Goal: Obtain resource: Obtain resource

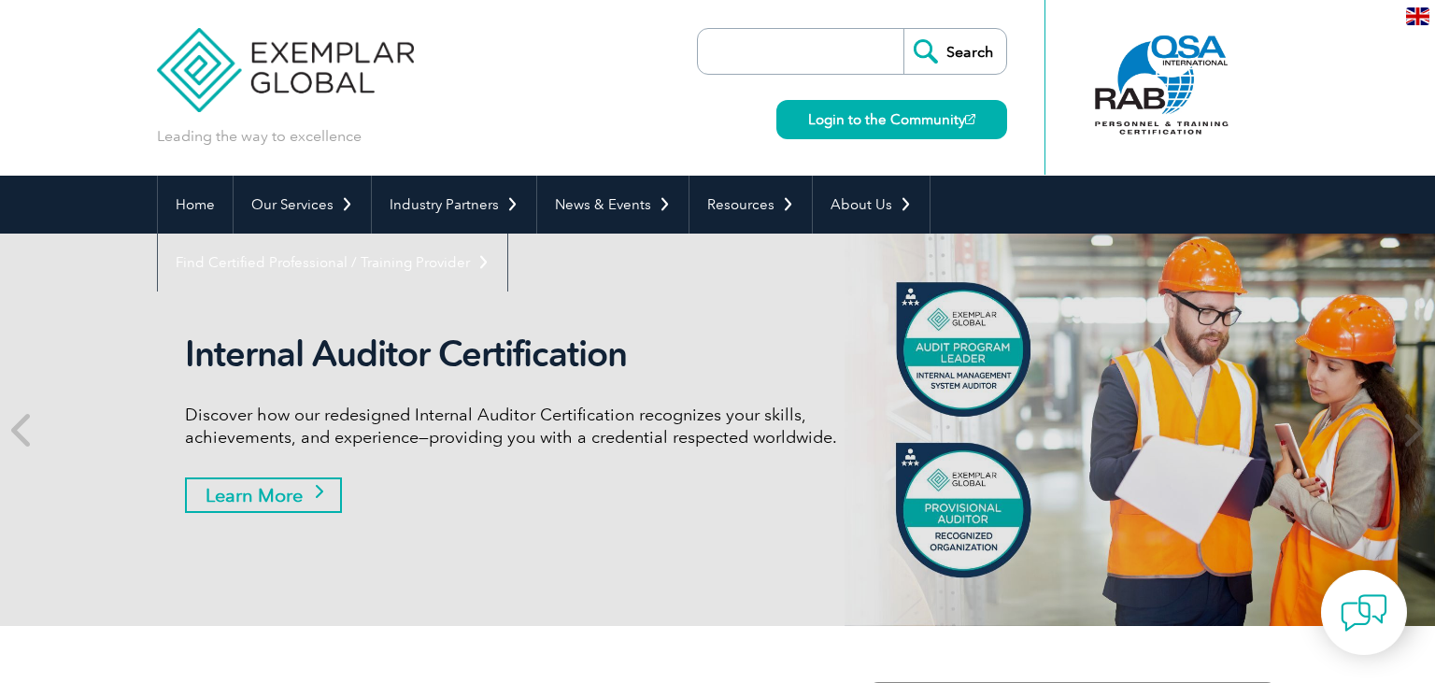
click at [331, 495] on link "Learn More" at bounding box center [263, 495] width 157 height 36
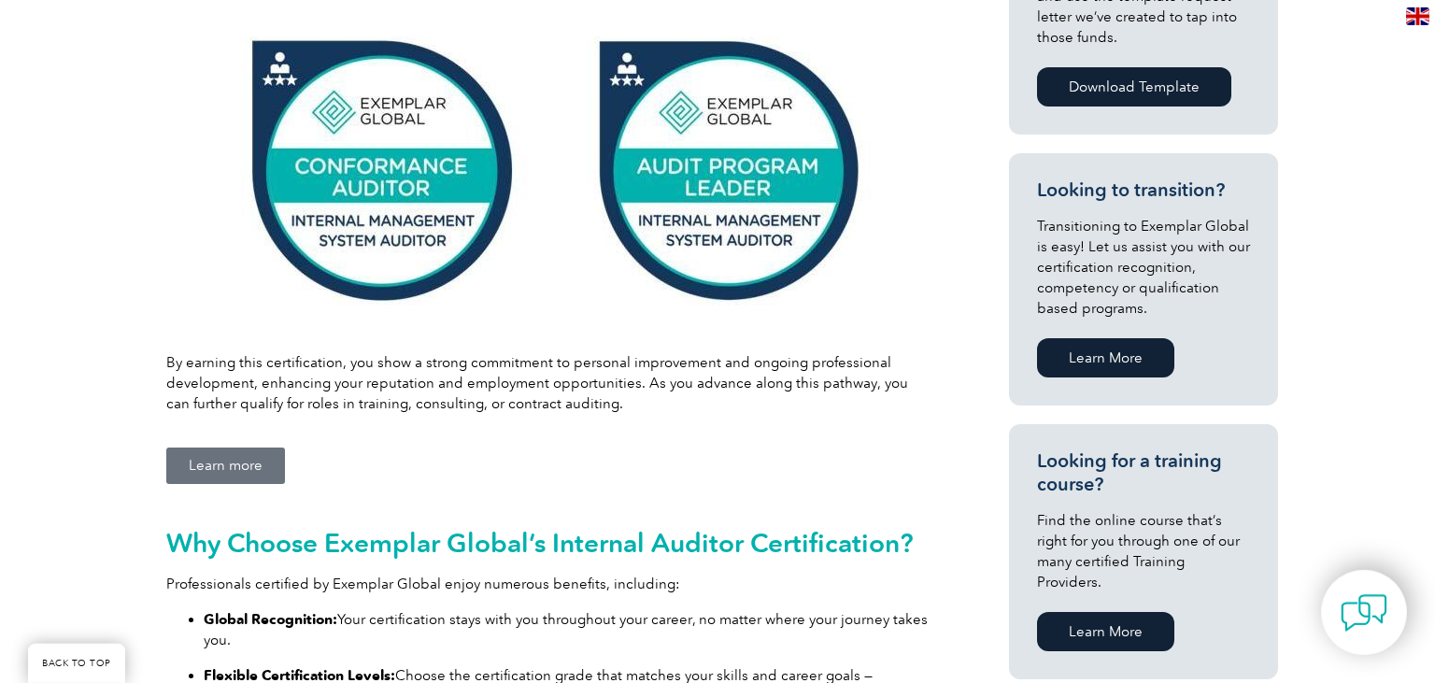
scroll to position [877, 0]
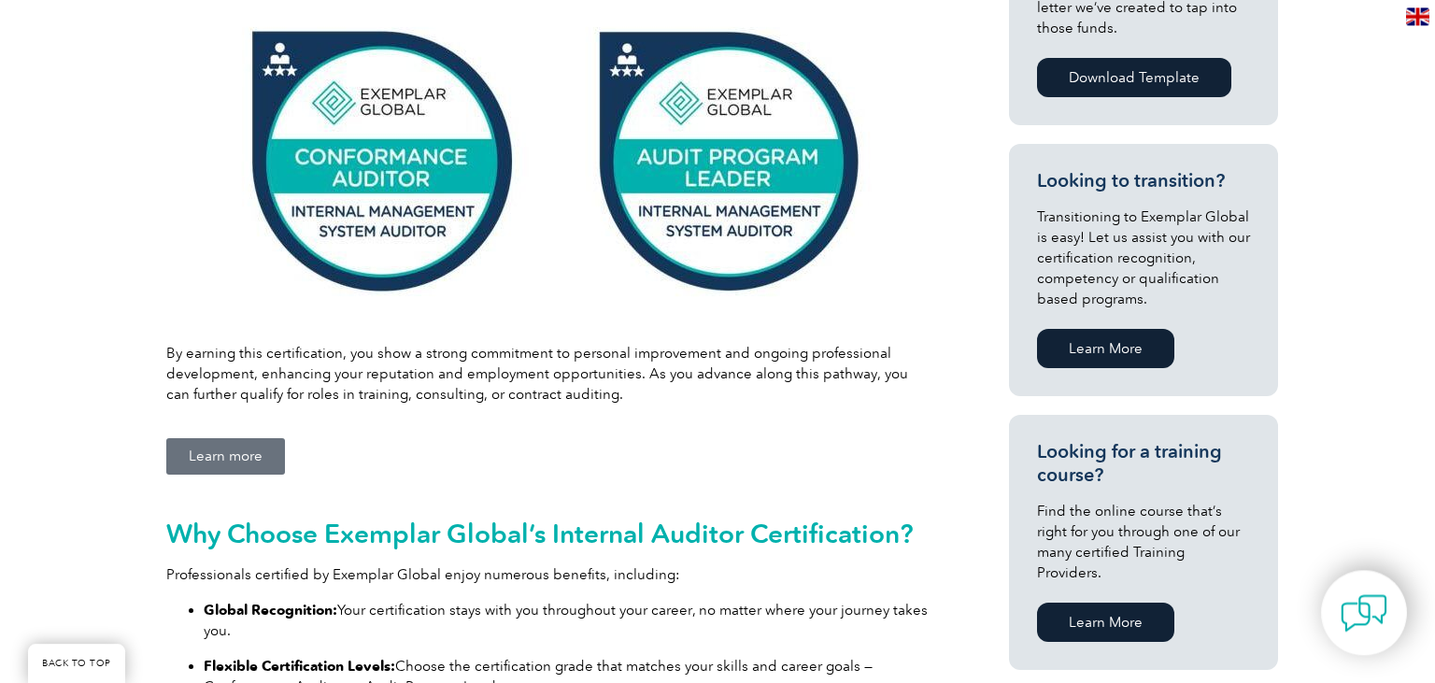
click at [240, 452] on span "Learn more" at bounding box center [226, 456] width 74 height 14
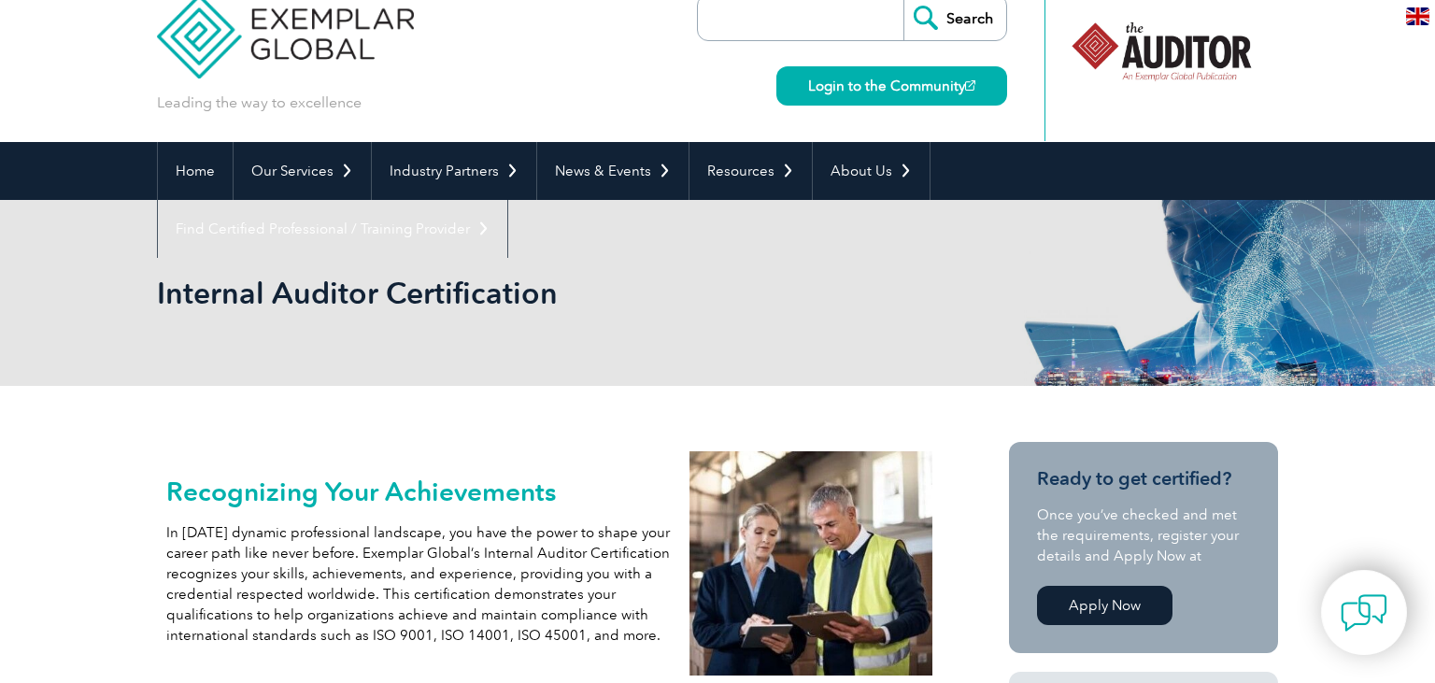
scroll to position [0, 0]
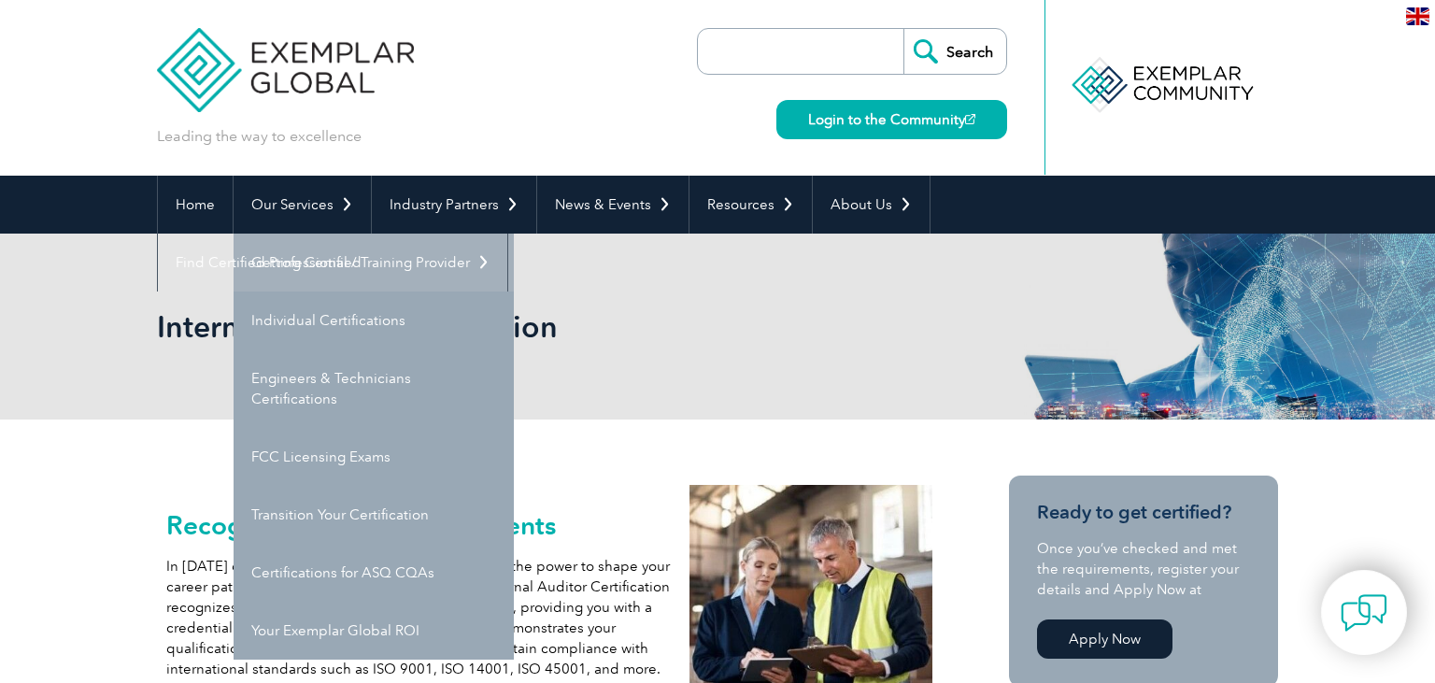
click at [306, 264] on link "Getting Certified" at bounding box center [374, 263] width 280 height 58
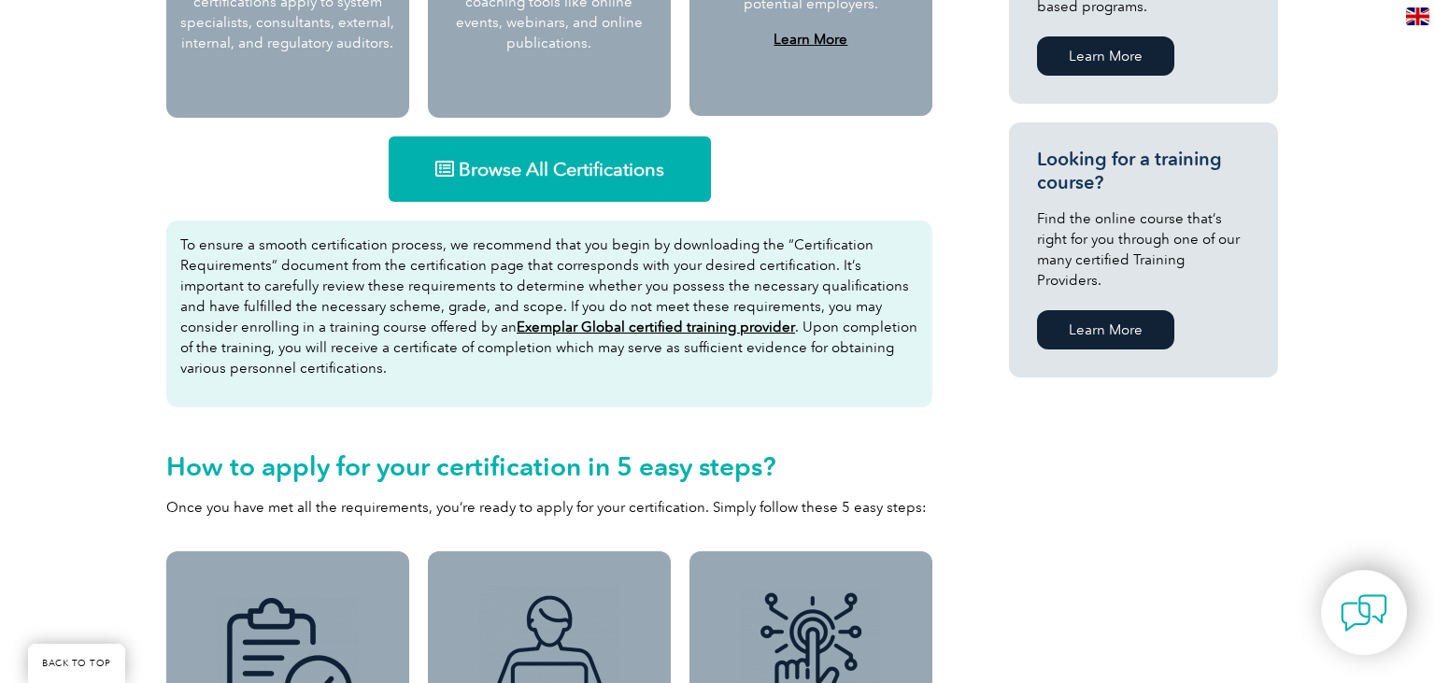
scroll to position [1140, 0]
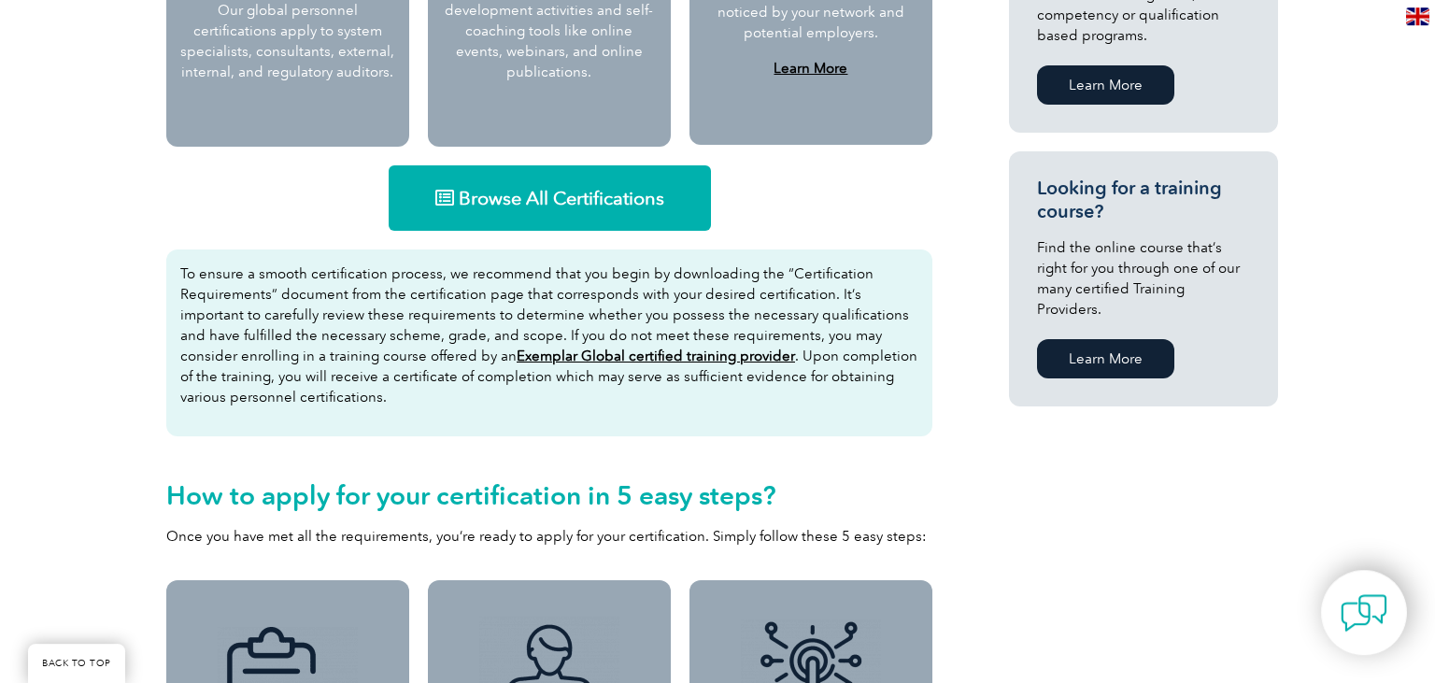
click at [599, 199] on span "Browse All Certifications" at bounding box center [562, 198] width 206 height 19
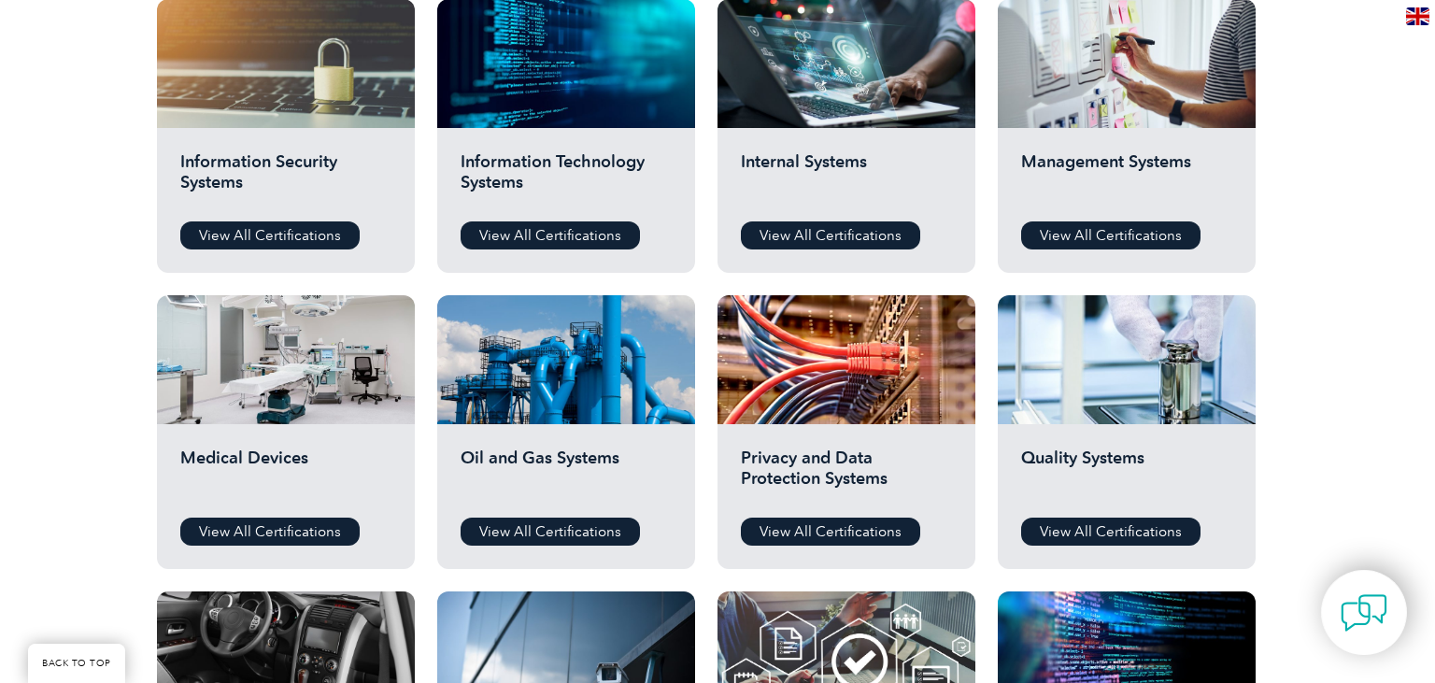
scroll to position [992, 0]
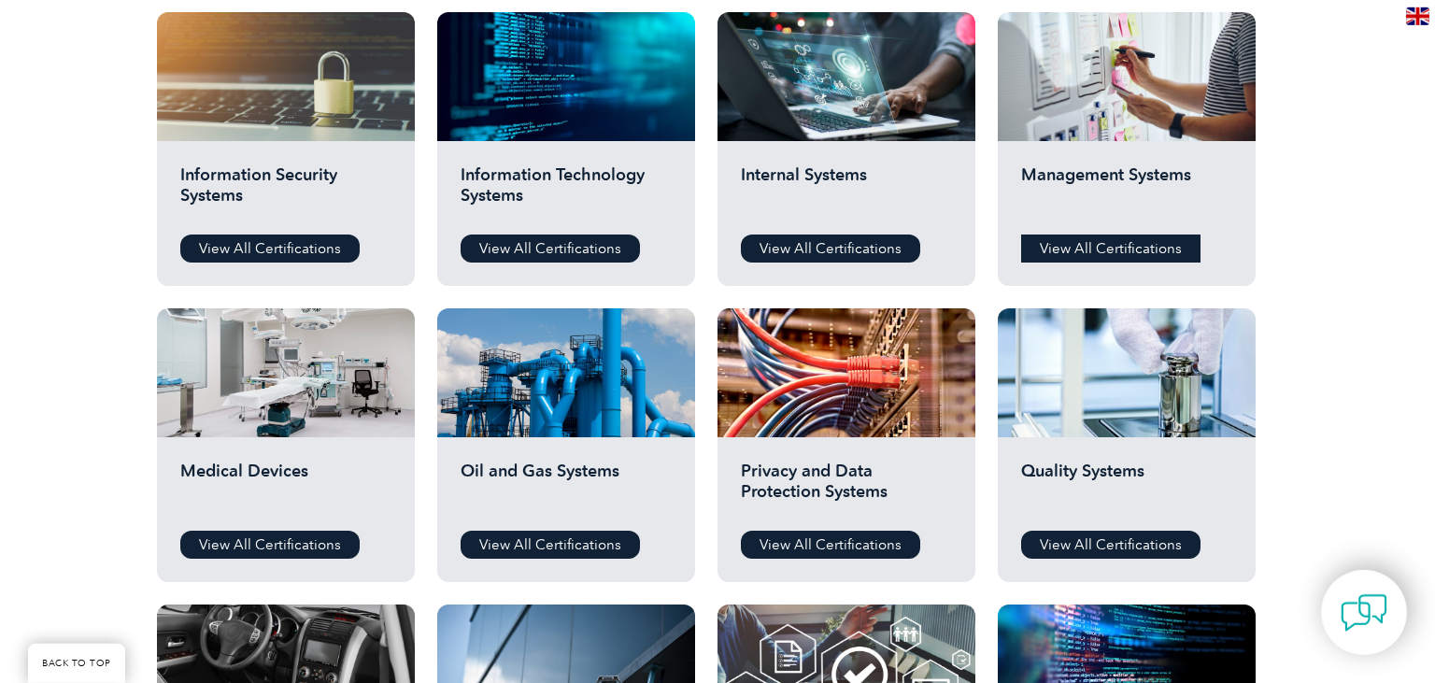
click at [1098, 238] on link "View All Certifications" at bounding box center [1110, 249] width 179 height 28
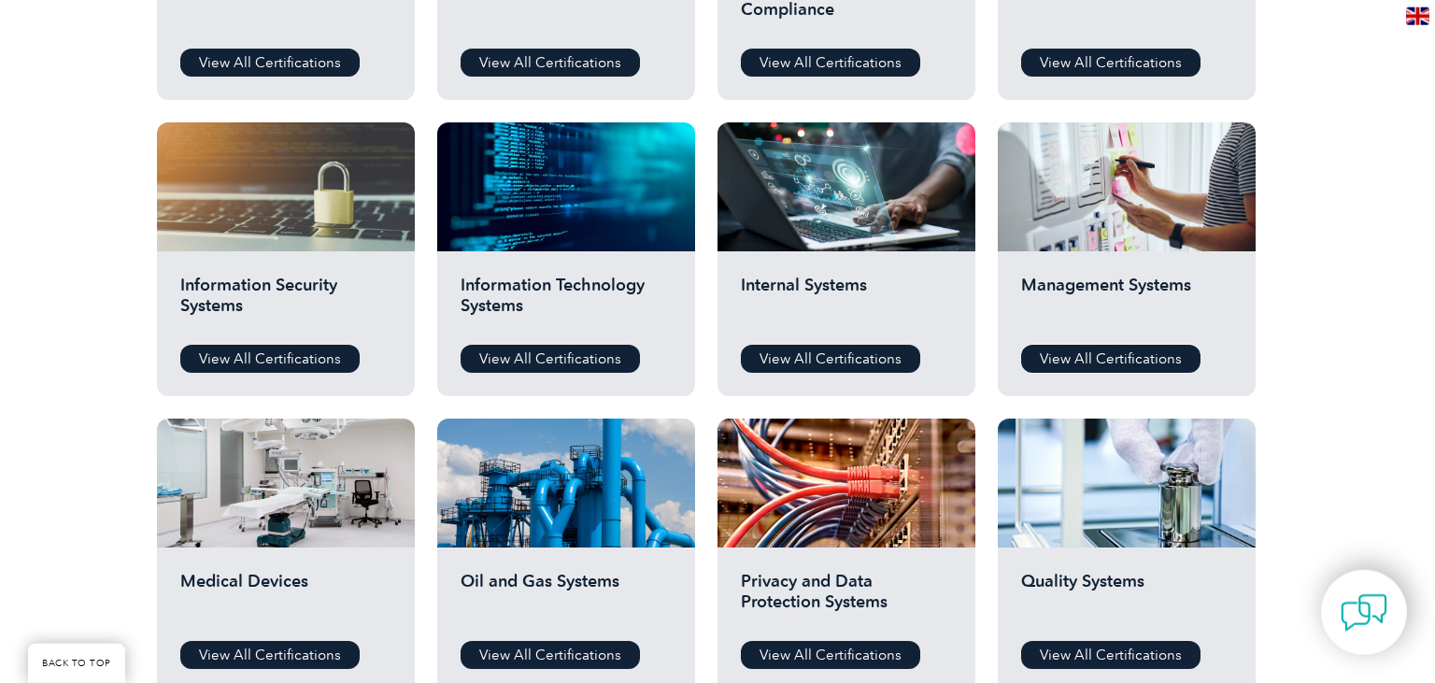
scroll to position [898, 0]
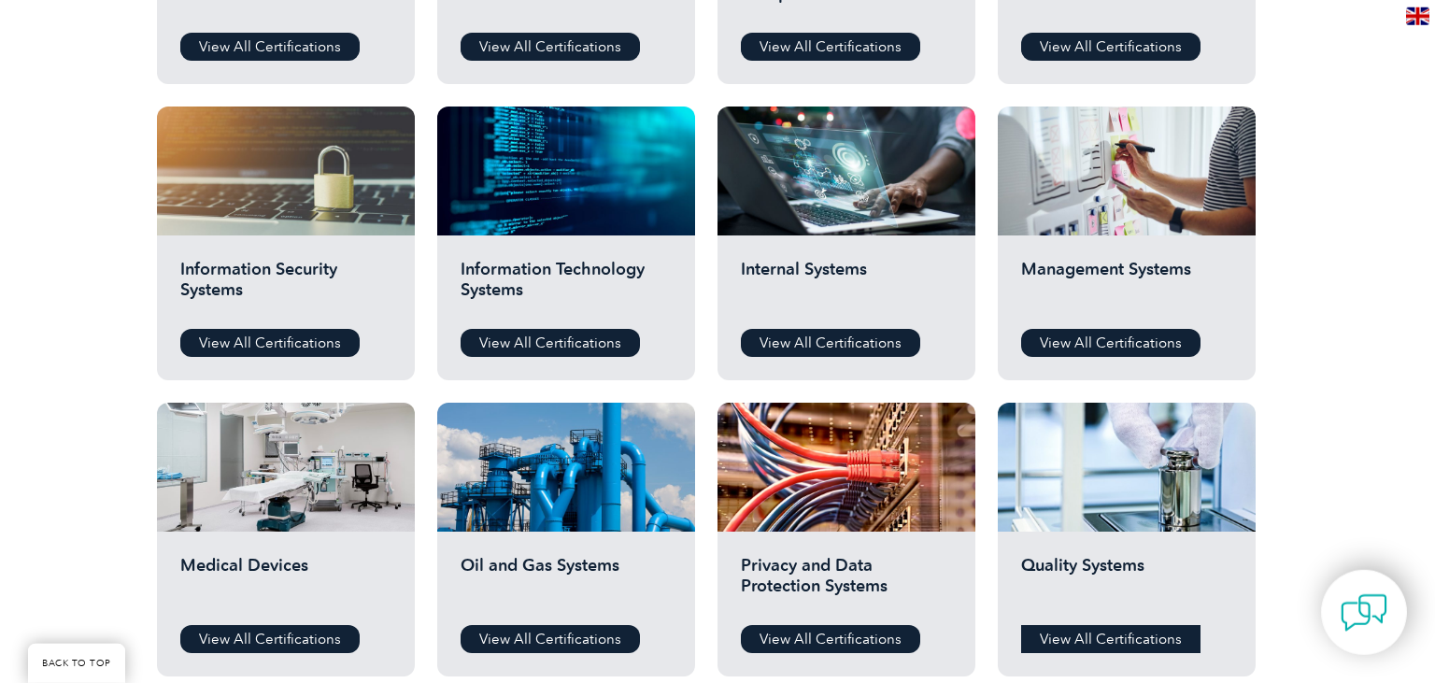
click at [1108, 642] on link "View All Certifications" at bounding box center [1110, 639] width 179 height 28
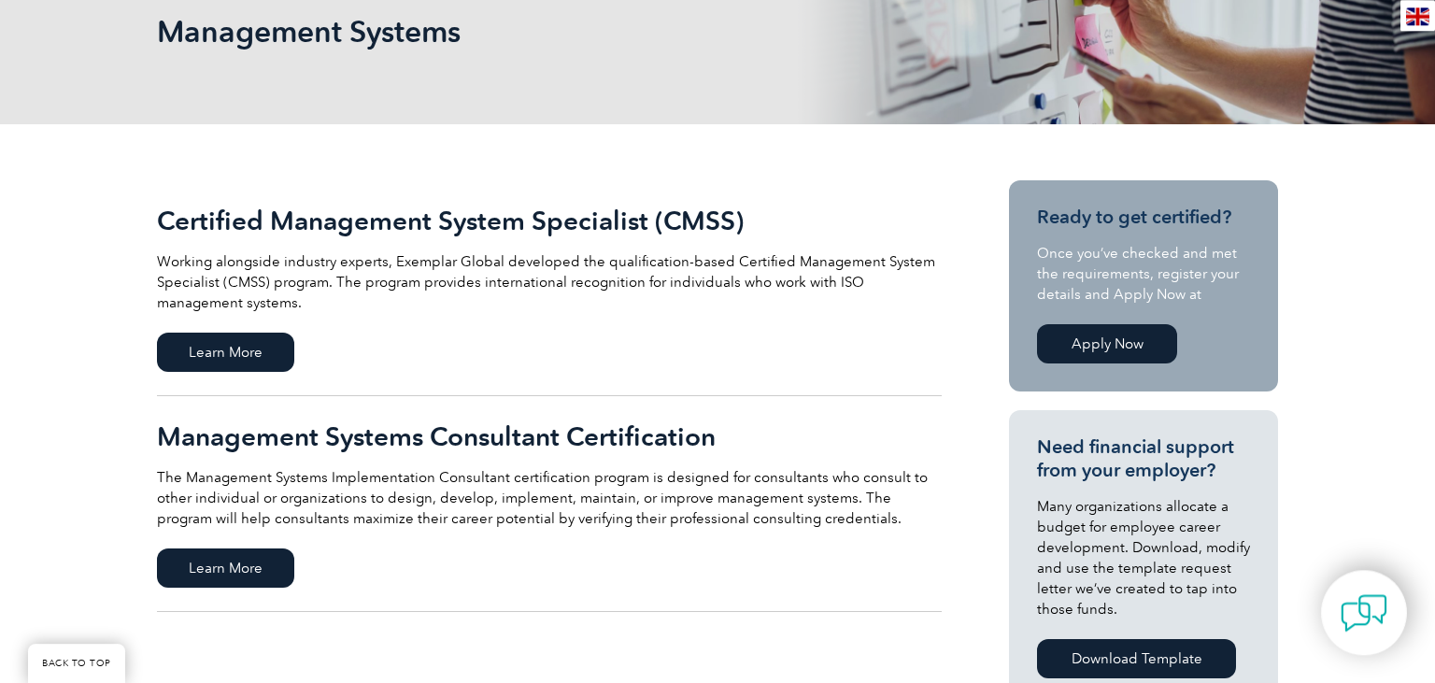
scroll to position [306, 0]
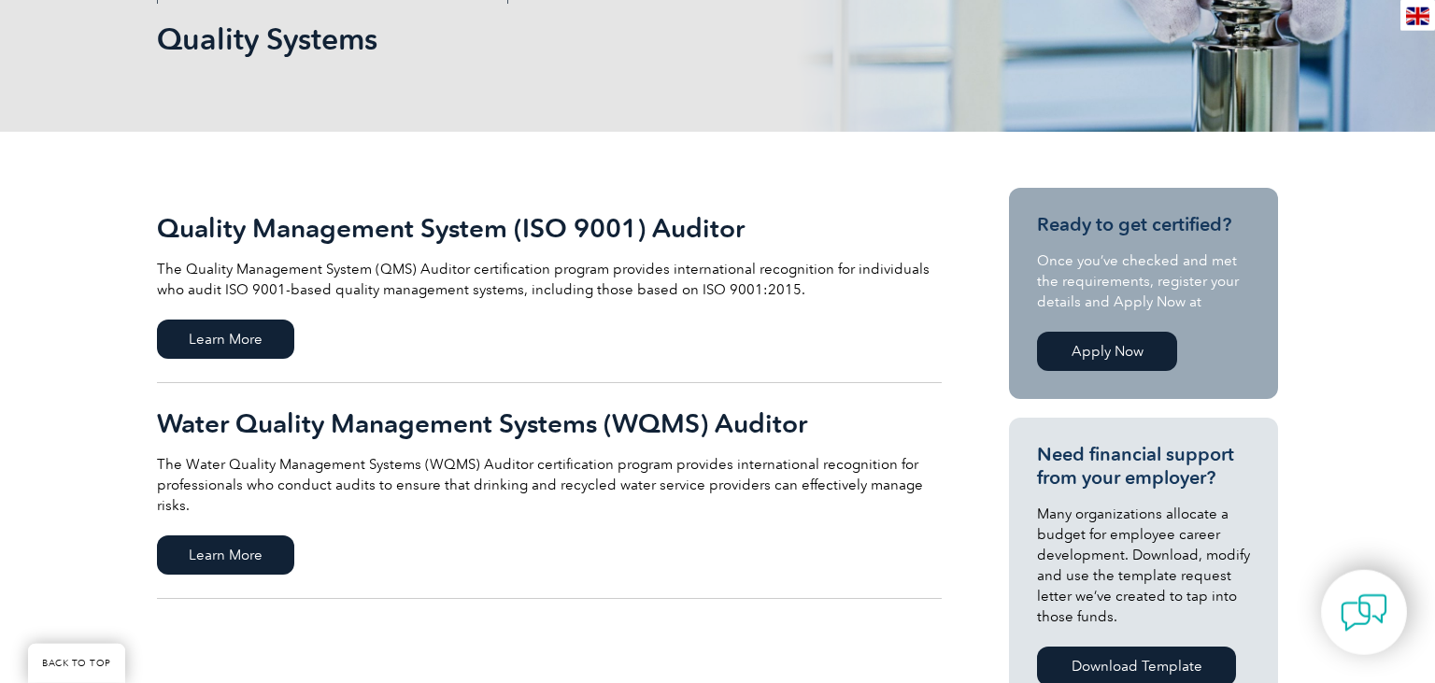
scroll to position [289, 0]
click at [284, 340] on span "Learn More" at bounding box center [225, 338] width 137 height 39
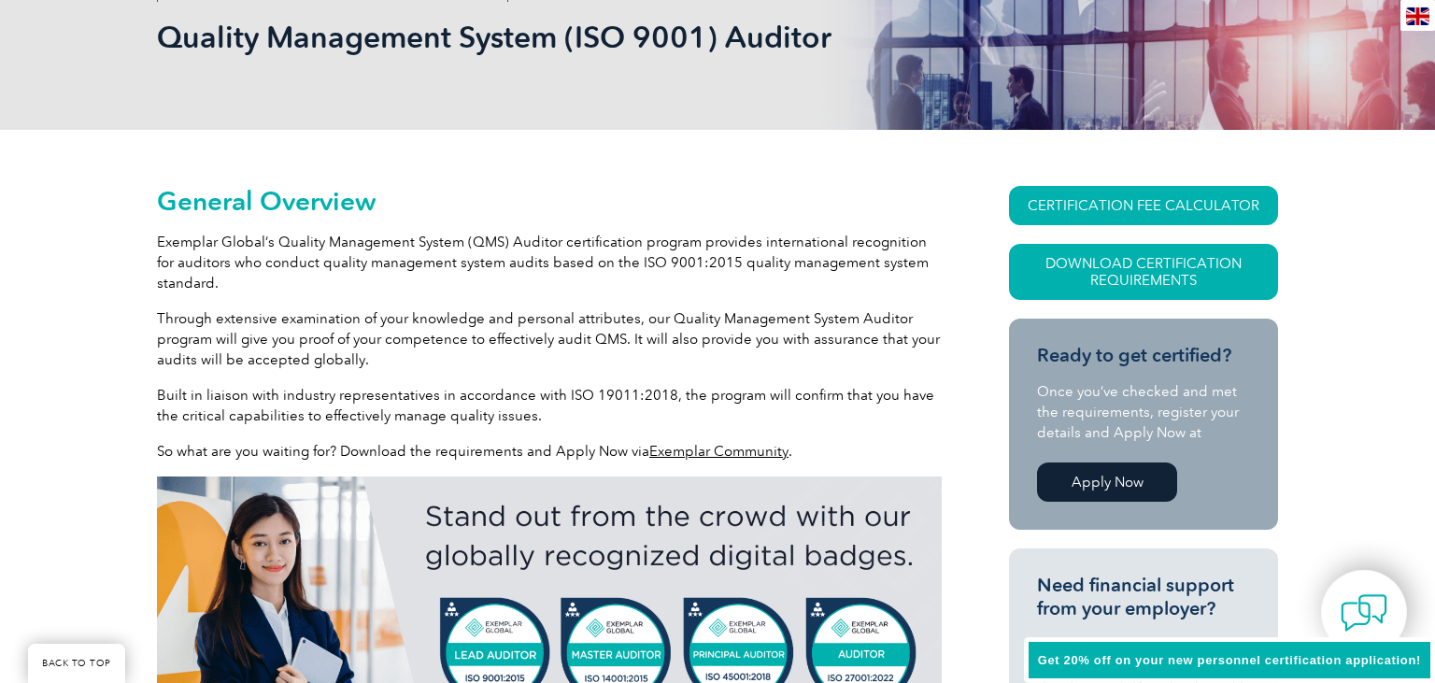
scroll to position [291, 0]
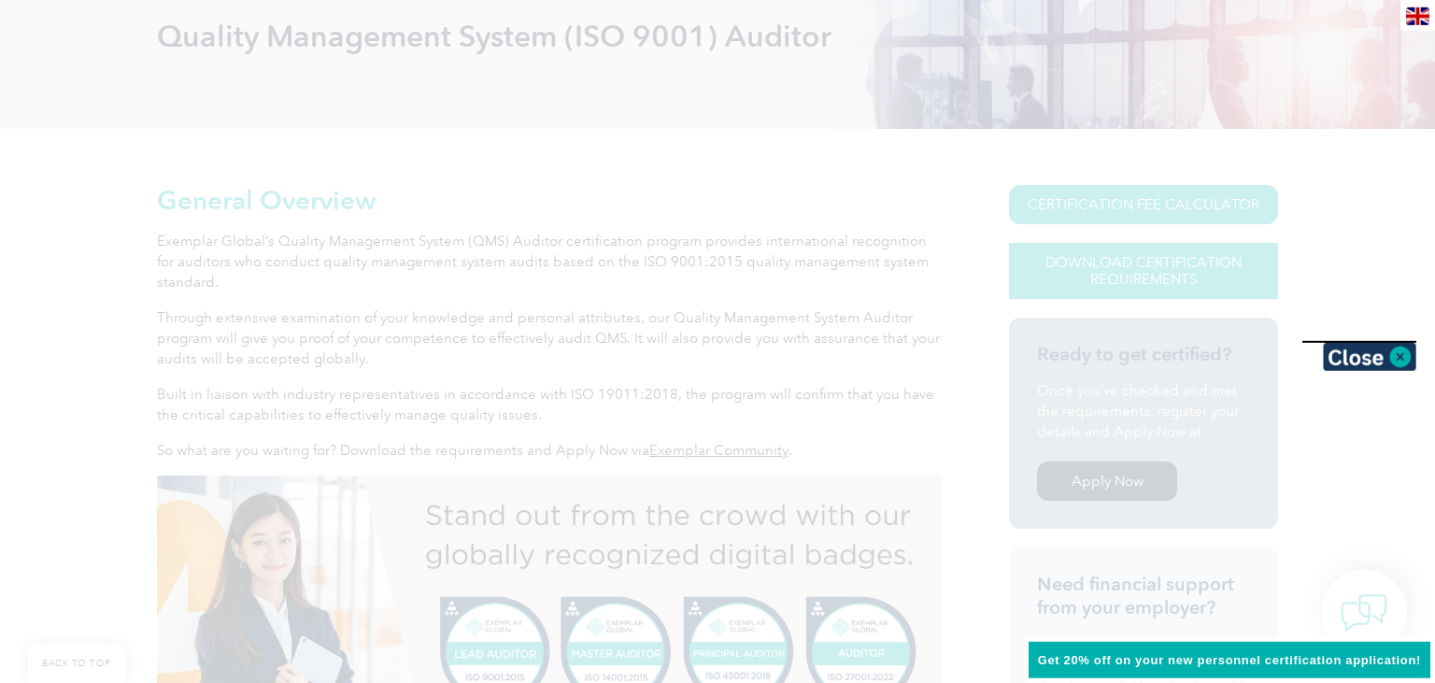
click at [1158, 268] on div at bounding box center [717, 341] width 1435 height 683
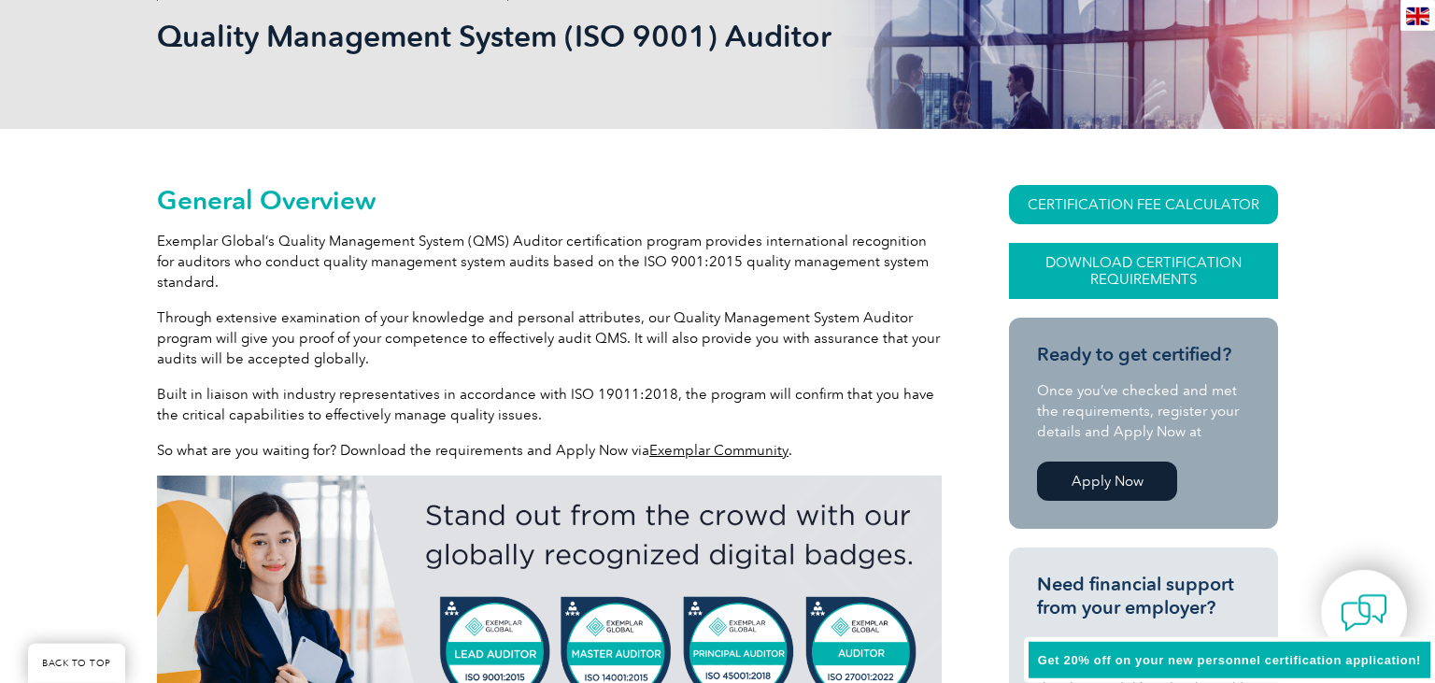
click at [1105, 279] on link "Download Certification Requirements" at bounding box center [1143, 271] width 269 height 56
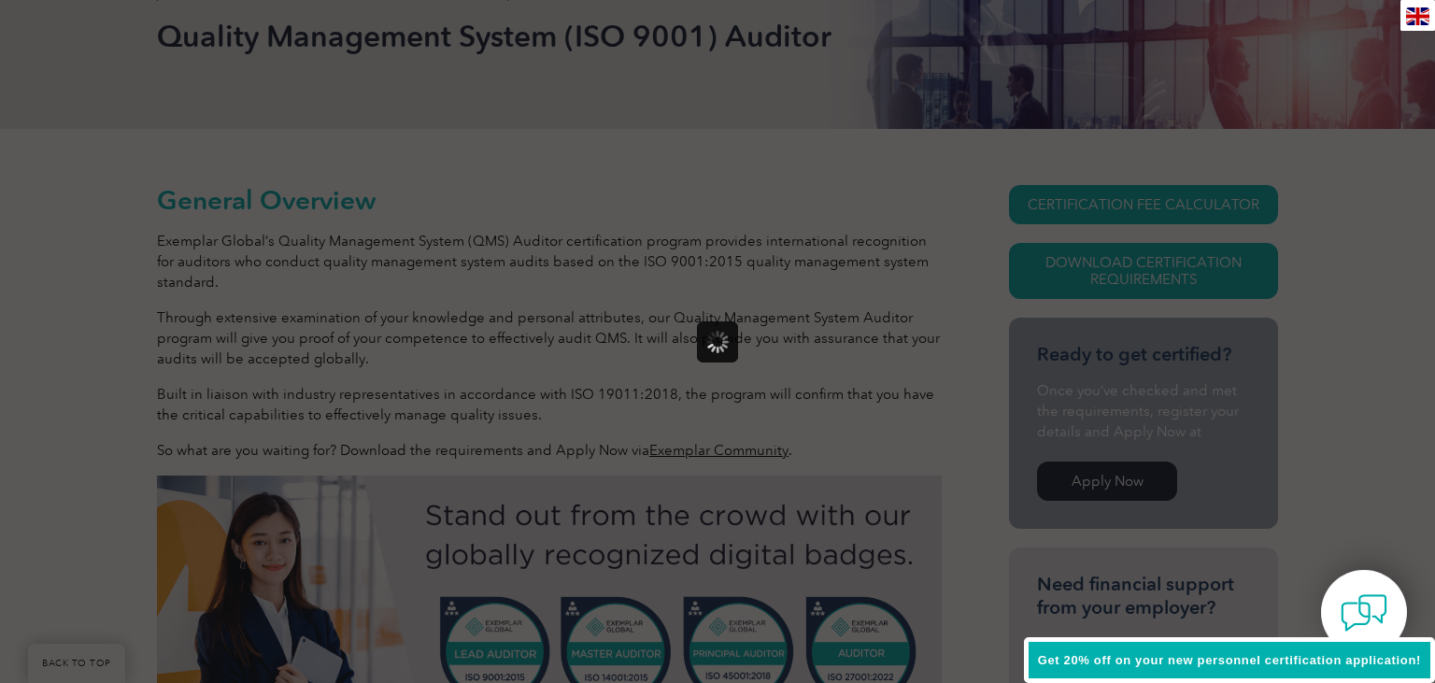
scroll to position [0, 0]
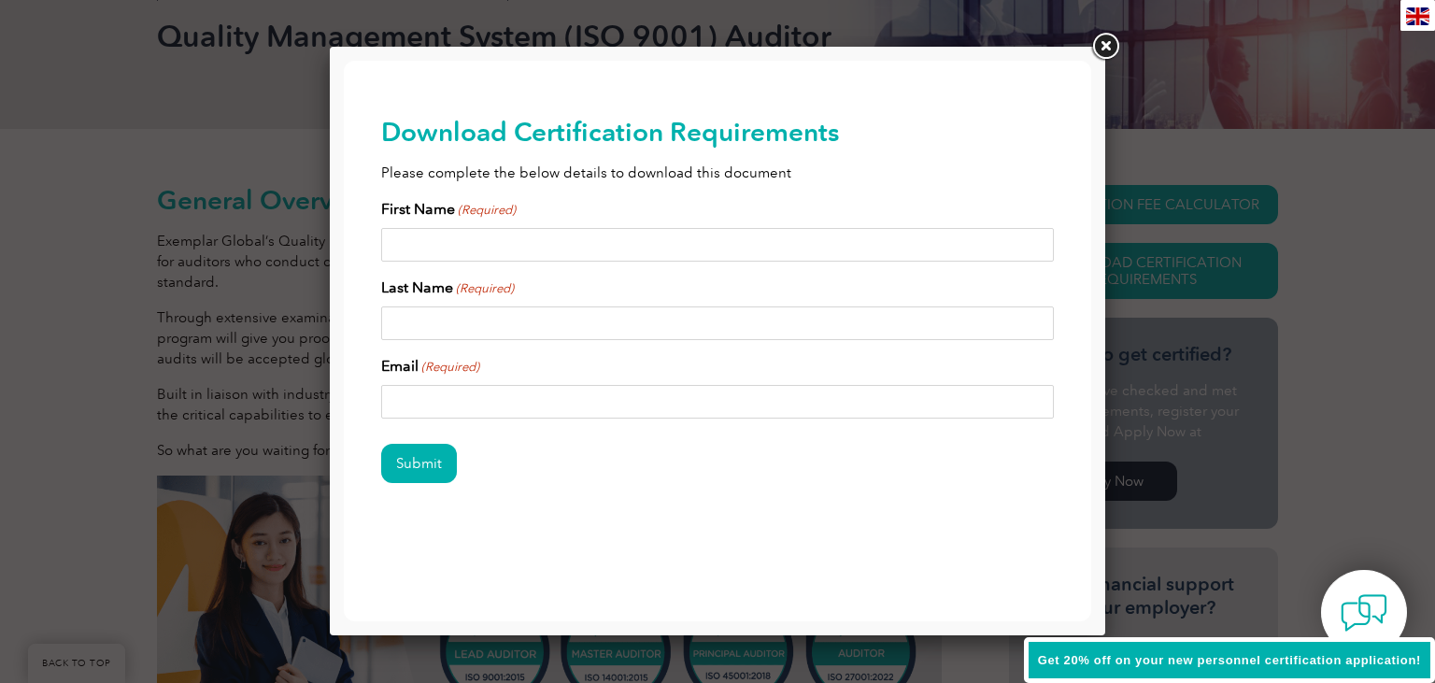
click at [690, 248] on input "First Name (Required)" at bounding box center [717, 245] width 673 height 34
type input "cami"
type input "[PERSON_NAME]"
click at [565, 411] on input "Email (Required)" at bounding box center [717, 402] width 673 height 34
type input "[EMAIL_ADDRESS][DOMAIN_NAME]"
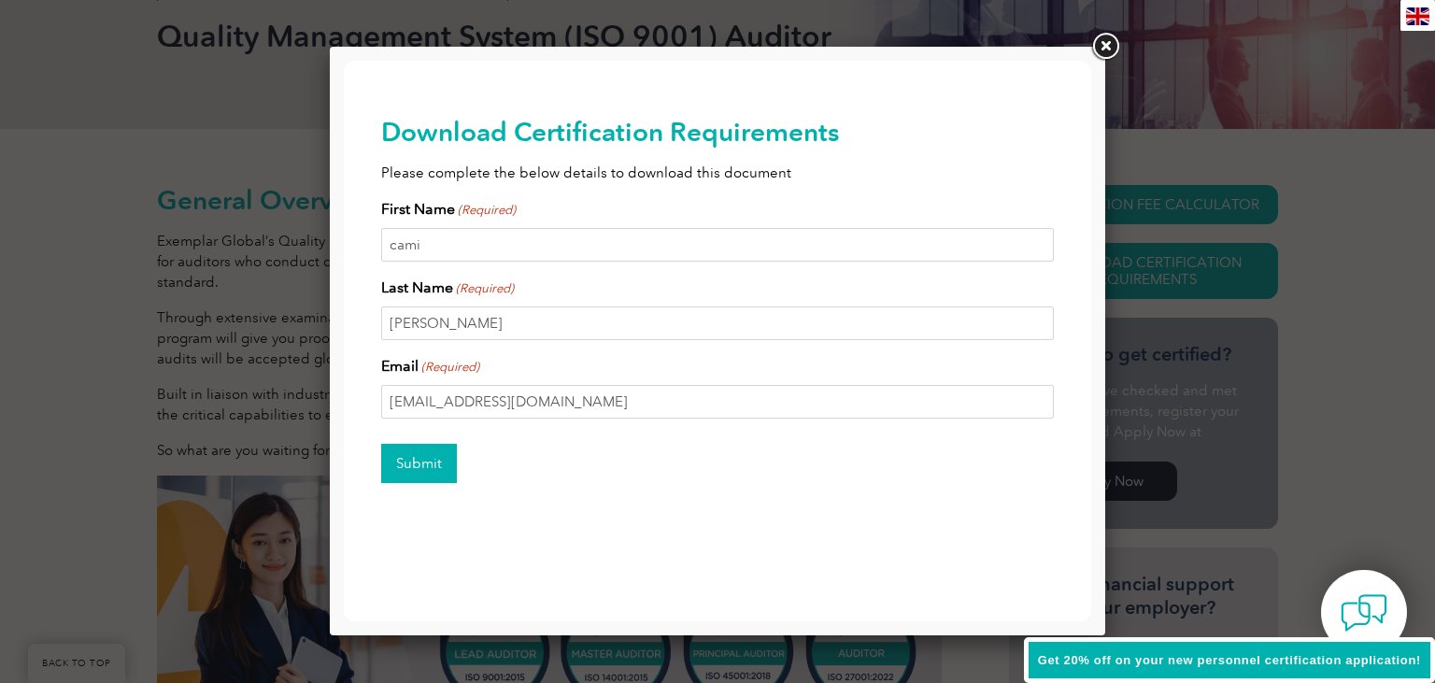
click at [417, 473] on input "Submit" at bounding box center [419, 463] width 76 height 39
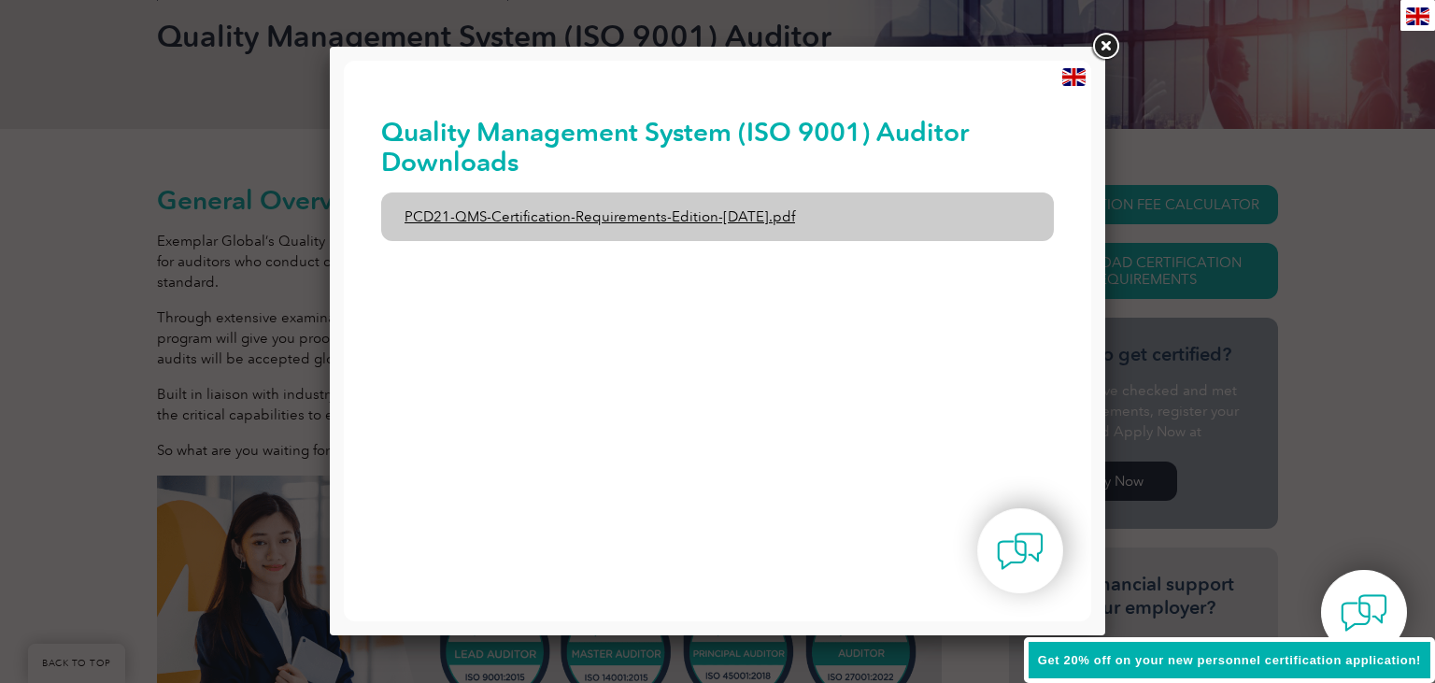
click at [753, 220] on link "PCD21-QMS-Certification-Requirements-Edition-[DATE].pdf" at bounding box center [717, 216] width 673 height 49
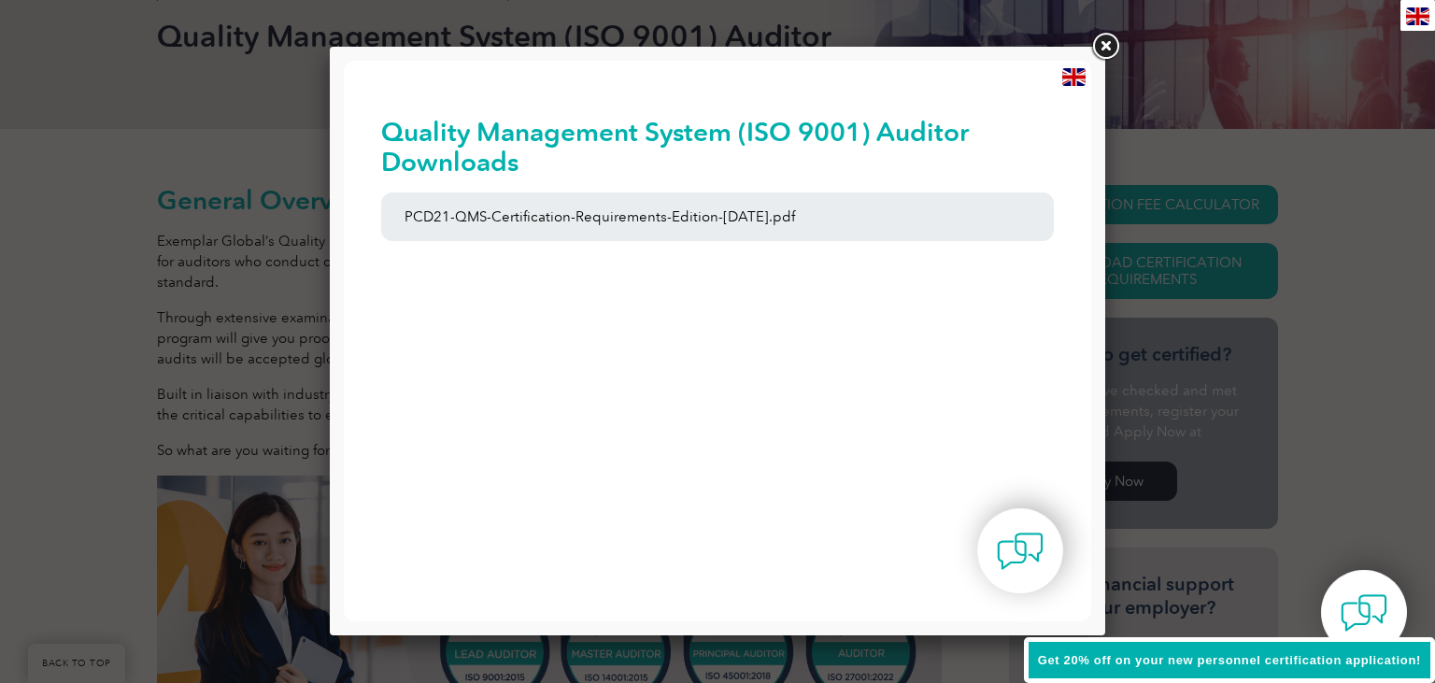
click at [1103, 45] on link at bounding box center [1106, 47] width 34 height 34
